Goal: Information Seeking & Learning: Find specific fact

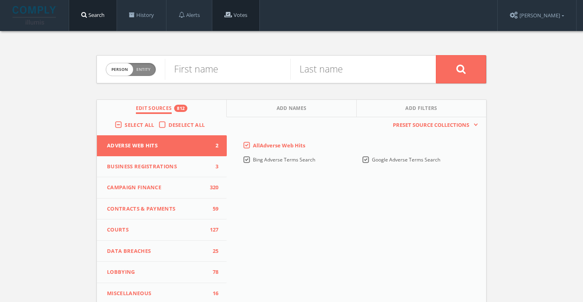
click at [244, 19] on link "Votes" at bounding box center [235, 15] width 47 height 31
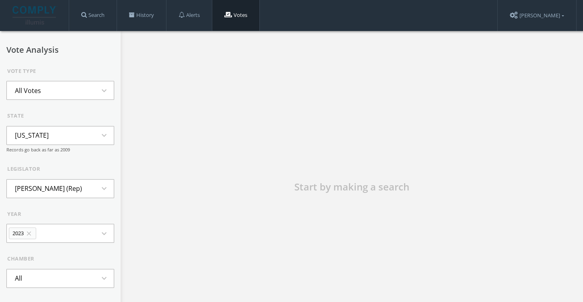
click at [71, 100] on form "Vote Type All Votes expand_more state [US_STATE] expand_more Records go back as…" at bounding box center [60, 197] width 108 height 260
click at [54, 143] on button "[US_STATE] expand_more" at bounding box center [60, 135] width 108 height 19
type input "iow"
click at [43, 171] on li "[US_STATE]" at bounding box center [60, 172] width 107 height 18
click at [57, 191] on li "[PERSON_NAME] (Dem)" at bounding box center [50, 188] width 86 height 18
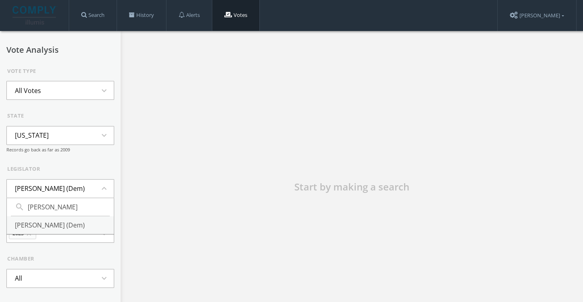
type input "[PERSON_NAME]"
click at [37, 231] on li "[PERSON_NAME] (Dem)" at bounding box center [60, 225] width 107 height 18
click at [31, 234] on icon "close" at bounding box center [28, 233] width 7 height 7
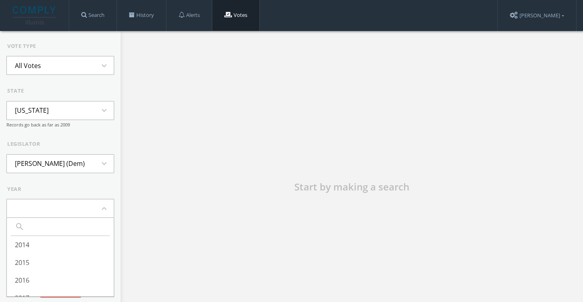
scroll to position [25, 0]
click at [91, 190] on div "year" at bounding box center [60, 189] width 107 height 8
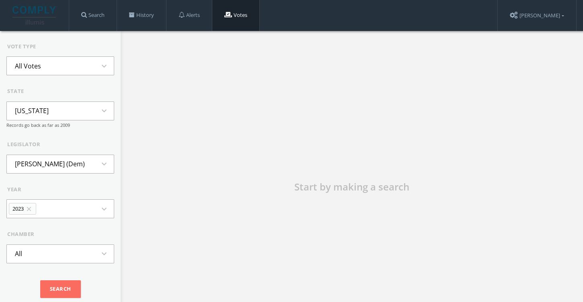
click at [31, 204] on li "2023 close" at bounding box center [22, 209] width 27 height 12
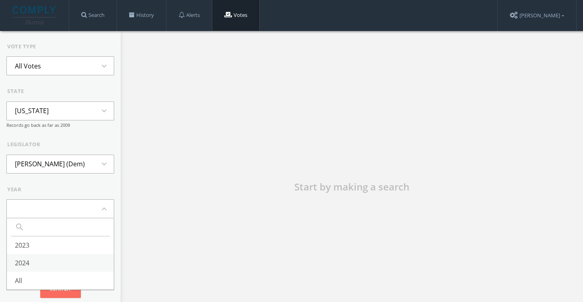
scroll to position [25, 0]
click at [25, 277] on li "All" at bounding box center [60, 280] width 107 height 18
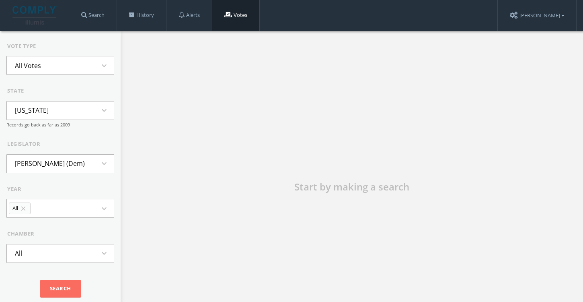
click at [35, 255] on button "All expand_more" at bounding box center [60, 253] width 108 height 19
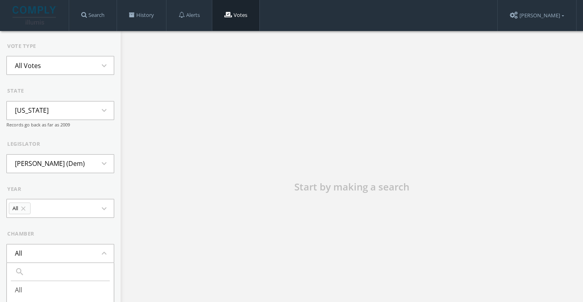
click at [35, 255] on button "All expand_less" at bounding box center [60, 253] width 108 height 19
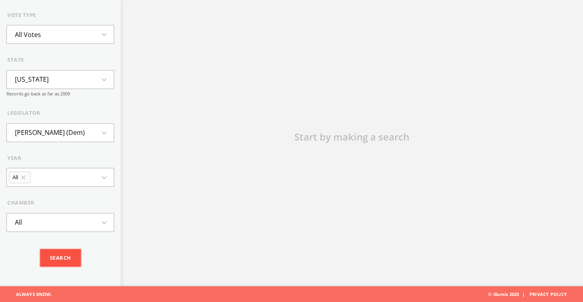
click at [56, 251] on input "Search" at bounding box center [60, 258] width 41 height 18
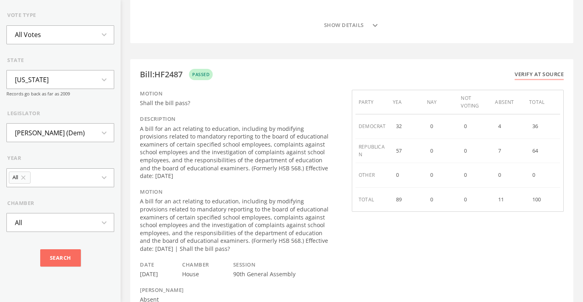
scroll to position [3842, 0]
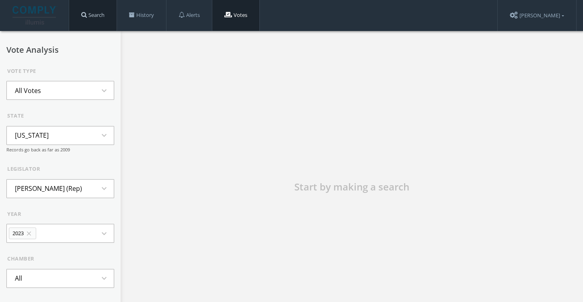
click at [88, 19] on link "Search" at bounding box center [92, 15] width 47 height 31
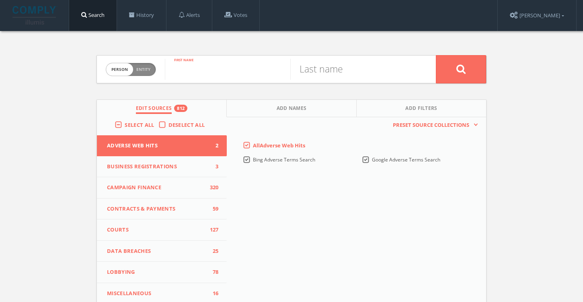
click at [194, 66] on input "text" at bounding box center [228, 69] width 126 height 21
type input "[PERSON_NAME]"
click at [352, 74] on input "text" at bounding box center [353, 69] width 126 height 21
type input "[PERSON_NAME]"
click at [436, 55] on button at bounding box center [461, 69] width 50 height 28
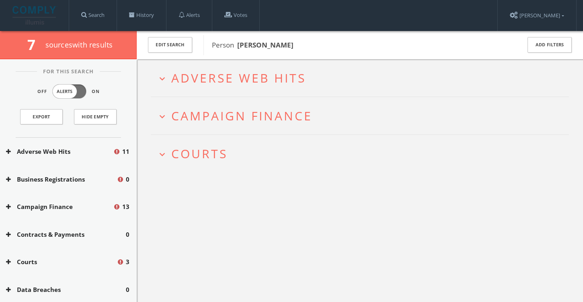
click at [222, 75] on span "Adverse Web Hits" at bounding box center [238, 78] width 135 height 16
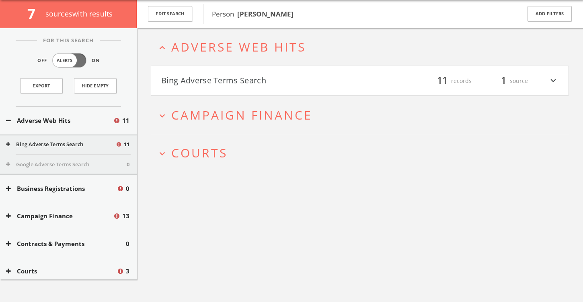
click at [233, 88] on h4 "Bing Adverse Terms Search filter_list 11 records 1 source expand_more" at bounding box center [360, 81] width 418 height 30
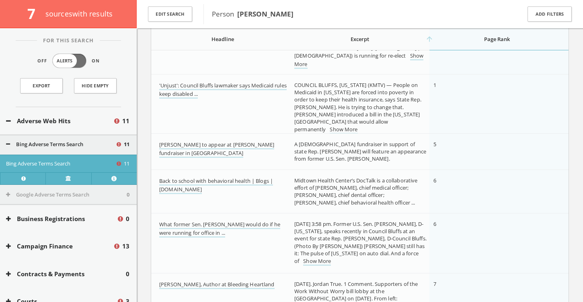
scroll to position [242, 0]
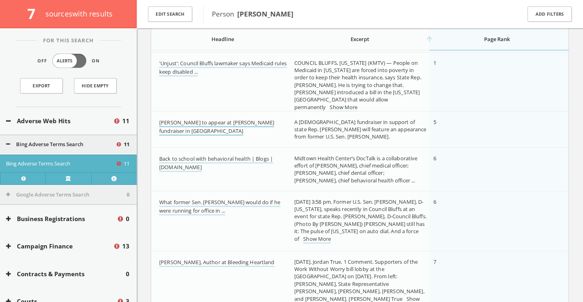
click at [221, 123] on link "[PERSON_NAME] to appear at [PERSON_NAME] fundraiser in [GEOGRAPHIC_DATA]" at bounding box center [216, 127] width 115 height 17
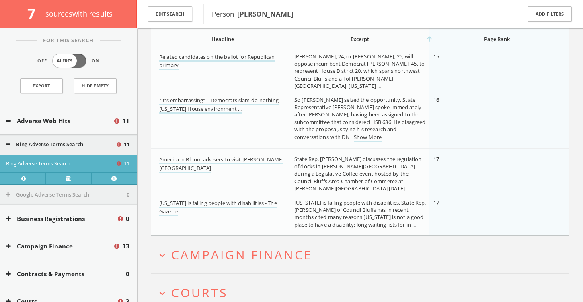
scroll to position [509, 0]
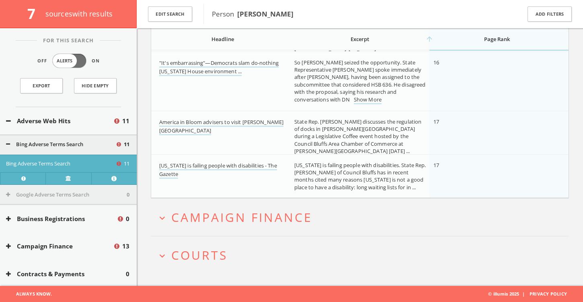
click at [227, 212] on span "Campaign Finance" at bounding box center [241, 217] width 141 height 16
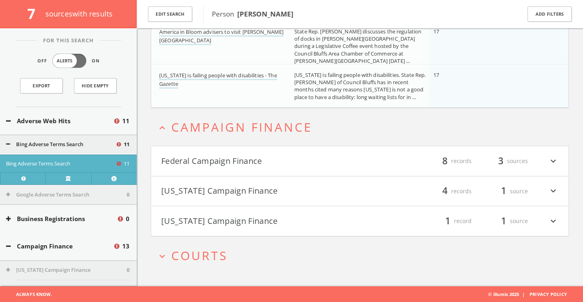
click at [205, 251] on span "Courts" at bounding box center [199, 255] width 56 height 16
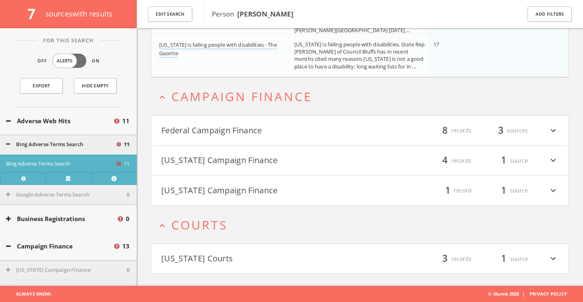
click at [214, 251] on h4 "[US_STATE] Courts filter_list 3 records 1 source expand_more" at bounding box center [360, 259] width 418 height 30
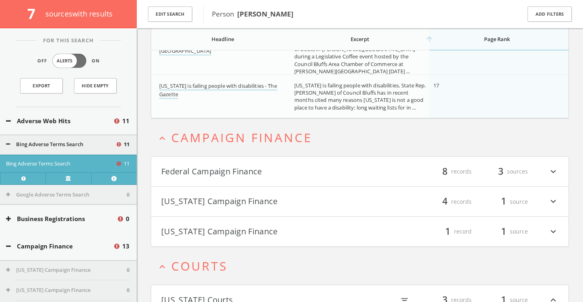
scroll to position [813, 0]
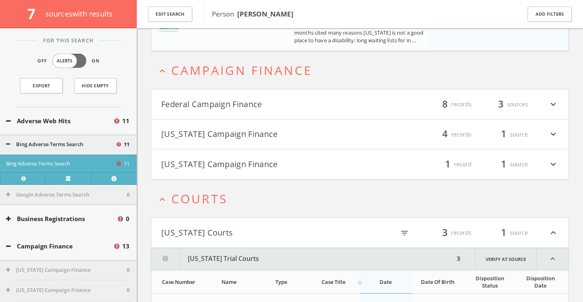
click at [230, 110] on button "Federal Campaign Finance" at bounding box center [260, 104] width 199 height 14
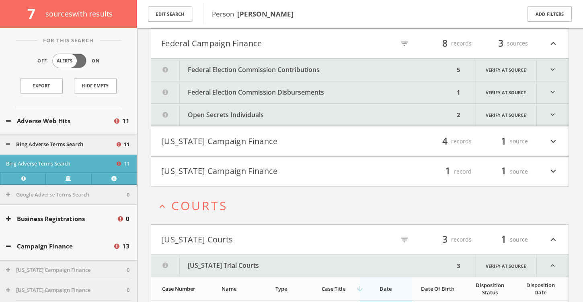
click at [247, 69] on button "Federal Election Commission Contributions" at bounding box center [302, 70] width 303 height 22
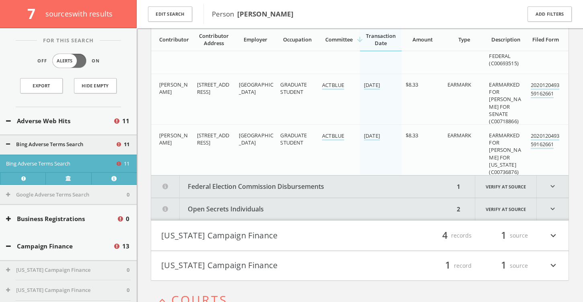
scroll to position [957, 0]
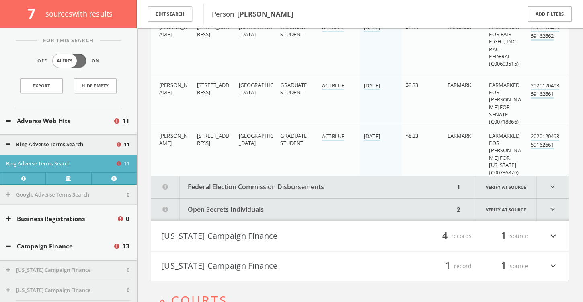
click at [260, 181] on button "Federal Election Commission Disbursements" at bounding box center [302, 187] width 303 height 22
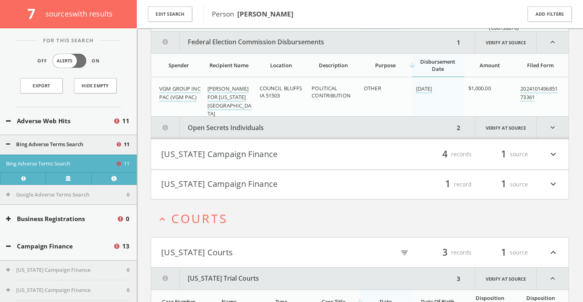
scroll to position [1104, 0]
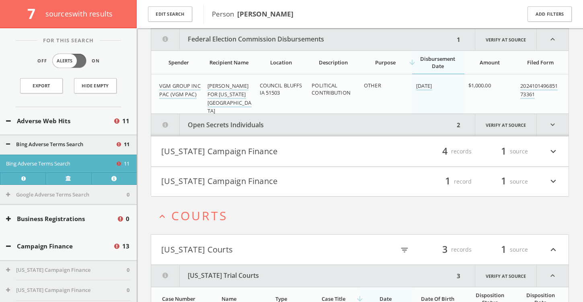
click at [247, 126] on button "Open Secrets Individuals" at bounding box center [302, 125] width 303 height 22
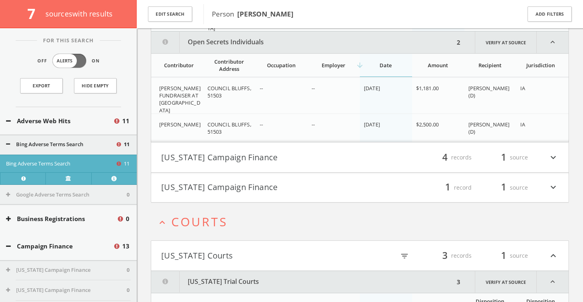
scroll to position [1189, 0]
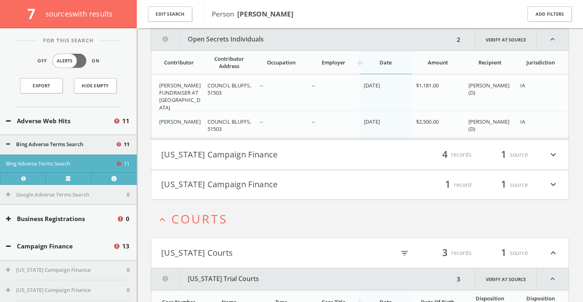
click at [235, 152] on button "[US_STATE] Campaign Finance" at bounding box center [260, 155] width 199 height 14
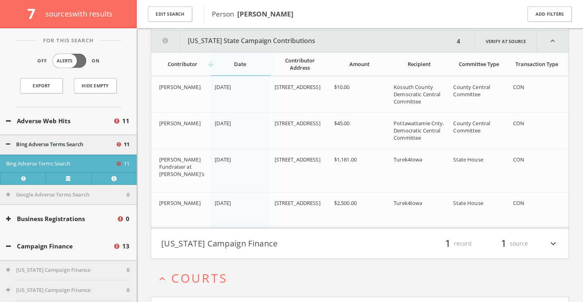
scroll to position [1331, 0]
click at [241, 238] on button "[US_STATE] Campaign Finance" at bounding box center [260, 242] width 199 height 14
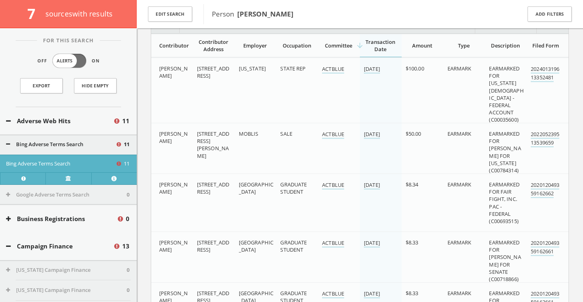
scroll to position [426, 0]
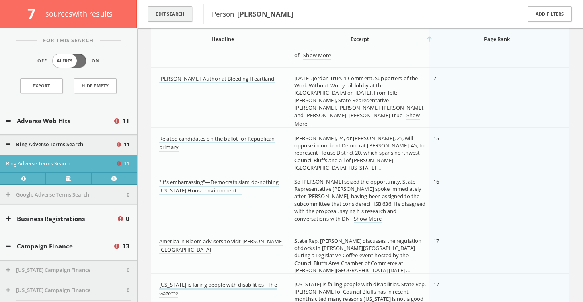
click at [167, 9] on button "Edit Search" at bounding box center [170, 14] width 44 height 16
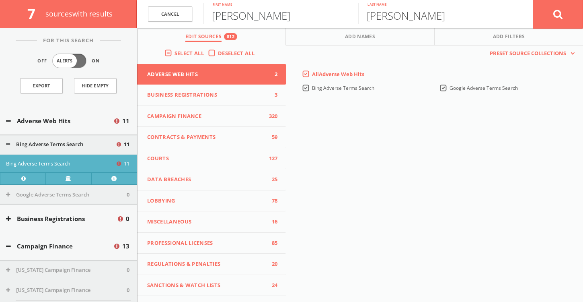
click at [235, 21] on input "[PERSON_NAME]" at bounding box center [281, 13] width 155 height 21
type input "[PERSON_NAME]"
click at [533, 0] on button at bounding box center [558, 14] width 50 height 29
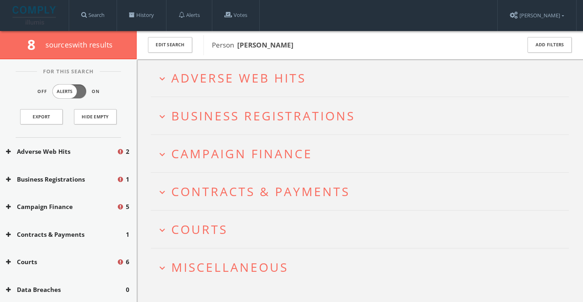
click at [212, 81] on span "Adverse Web Hits" at bounding box center [238, 78] width 135 height 16
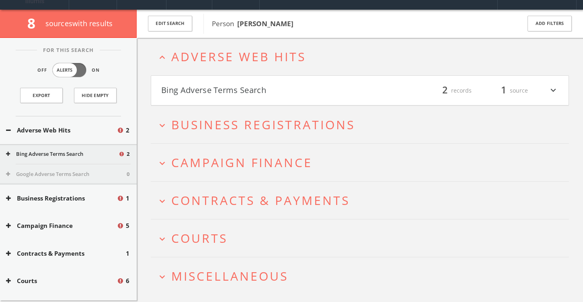
click at [250, 97] on h4 "Bing Adverse Terms Search filter_list 2 records 1 source expand_more" at bounding box center [360, 91] width 418 height 30
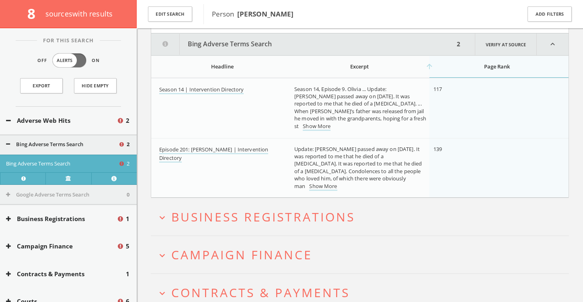
scroll to position [99, 0]
click at [205, 214] on span "Business Registrations" at bounding box center [263, 216] width 184 height 16
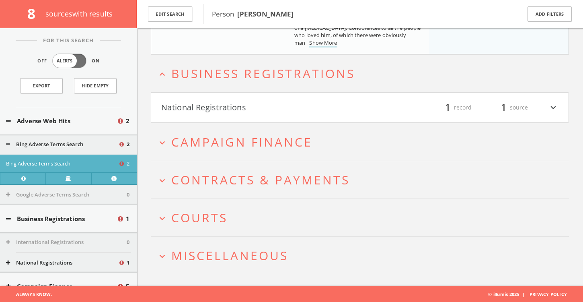
click at [233, 107] on button "National Registrations" at bounding box center [260, 108] width 199 height 14
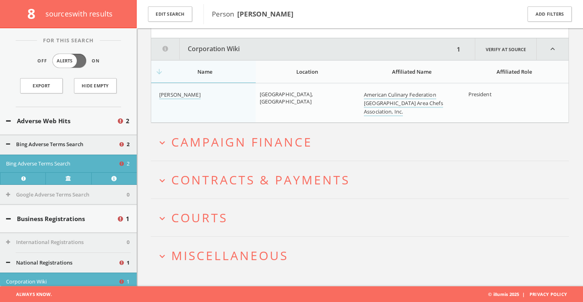
click at [229, 126] on h2 "expand_more Campaign Finance" at bounding box center [360, 141] width 418 height 37
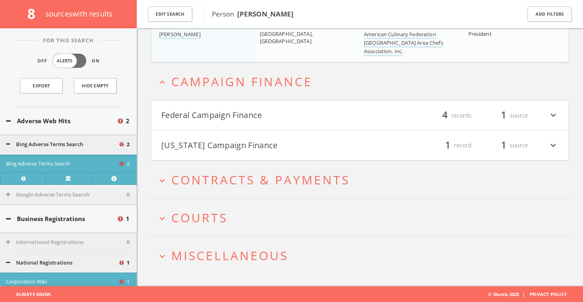
click at [245, 112] on button "Federal Campaign Finance" at bounding box center [260, 116] width 199 height 14
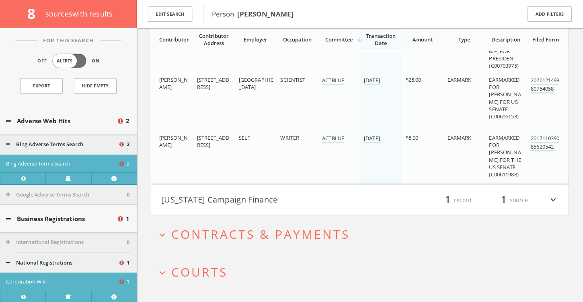
click at [229, 197] on button "[US_STATE] Campaign Finance" at bounding box center [260, 200] width 199 height 14
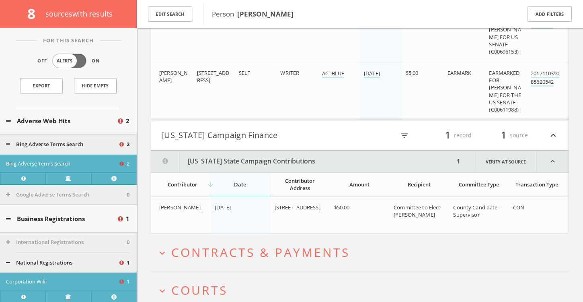
scroll to position [732, 0]
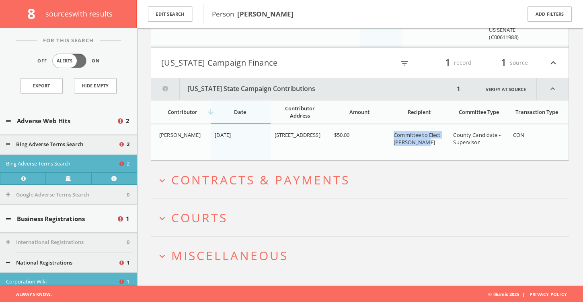
drag, startPoint x: 428, startPoint y: 143, endPoint x: 391, endPoint y: 134, distance: 38.4
click at [391, 134] on td "Committee to Elect [PERSON_NAME]" at bounding box center [420, 142] width 60 height 36
copy span "Committee to Elect [PERSON_NAME]"
click at [224, 181] on span "Contracts & Payments" at bounding box center [260, 179] width 179 height 16
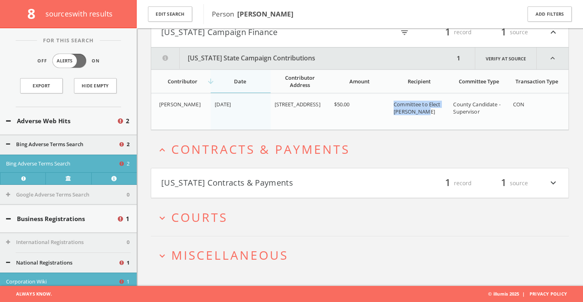
click at [219, 178] on button "[US_STATE] Contracts & Payments" at bounding box center [260, 183] width 199 height 14
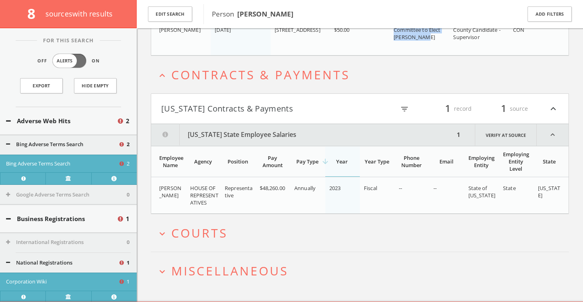
scroll to position [853, 0]
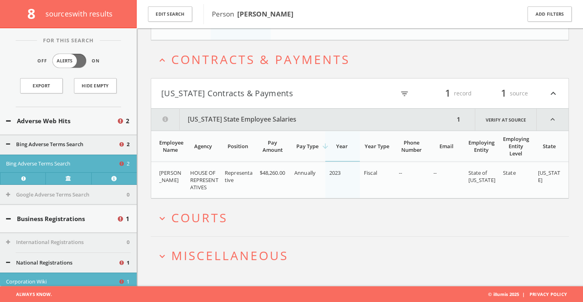
click at [216, 212] on span "Courts" at bounding box center [199, 217] width 56 height 16
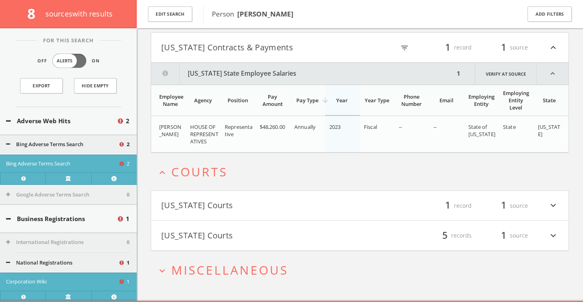
scroll to position [913, 0]
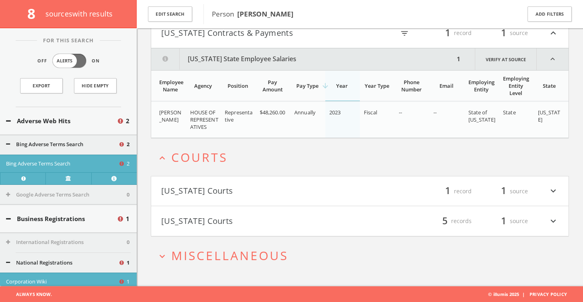
click at [210, 222] on button "[US_STATE] Courts" at bounding box center [260, 221] width 199 height 14
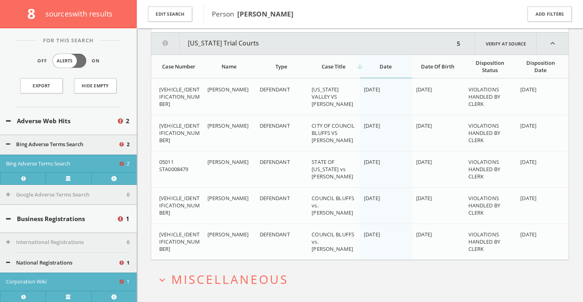
scroll to position [1121, 0]
